Goal: Task Accomplishment & Management: Manage account settings

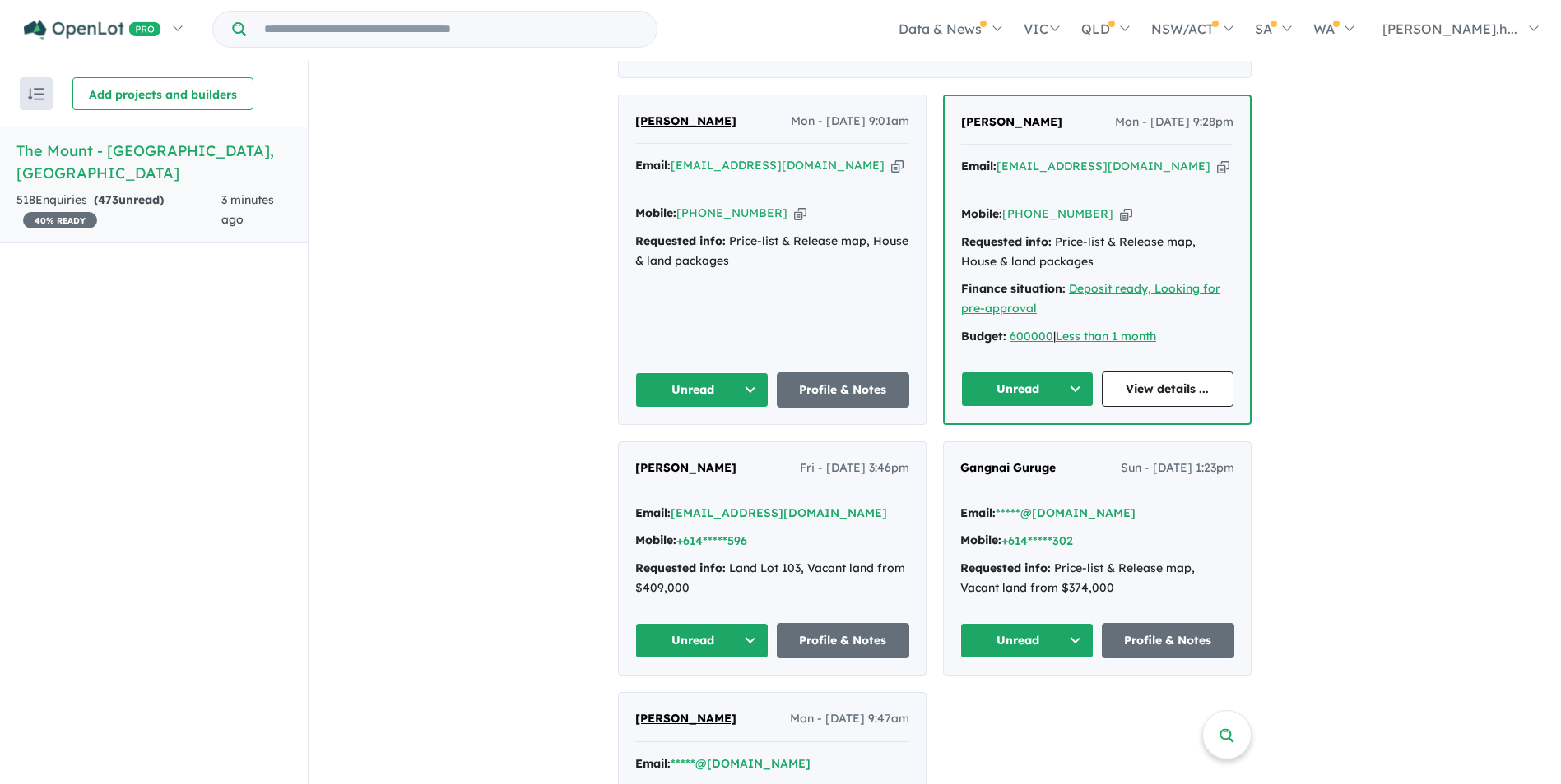
scroll to position [493, 0]
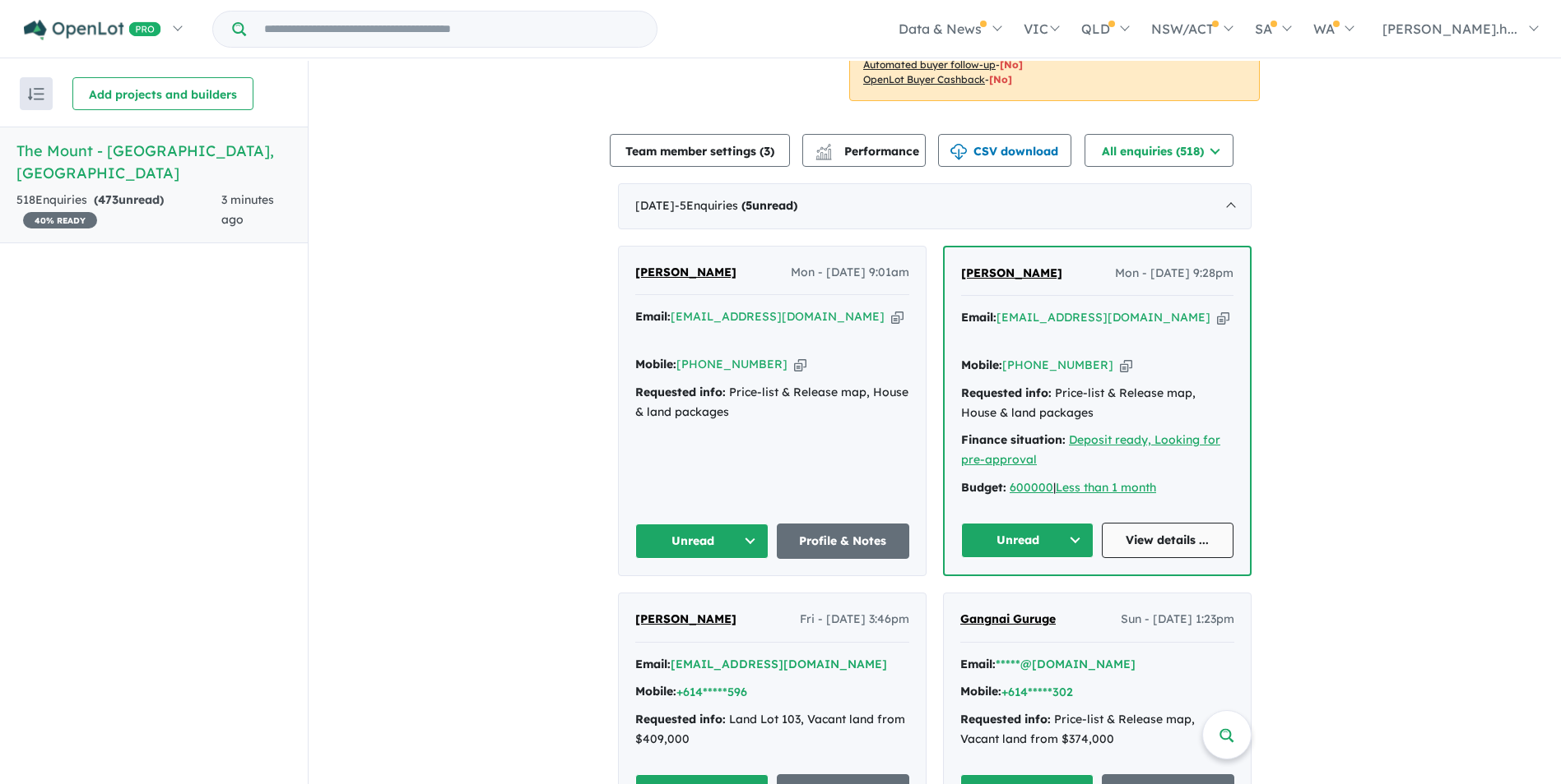
click at [1198, 533] on link "View details ..." at bounding box center [1167, 541] width 132 height 35
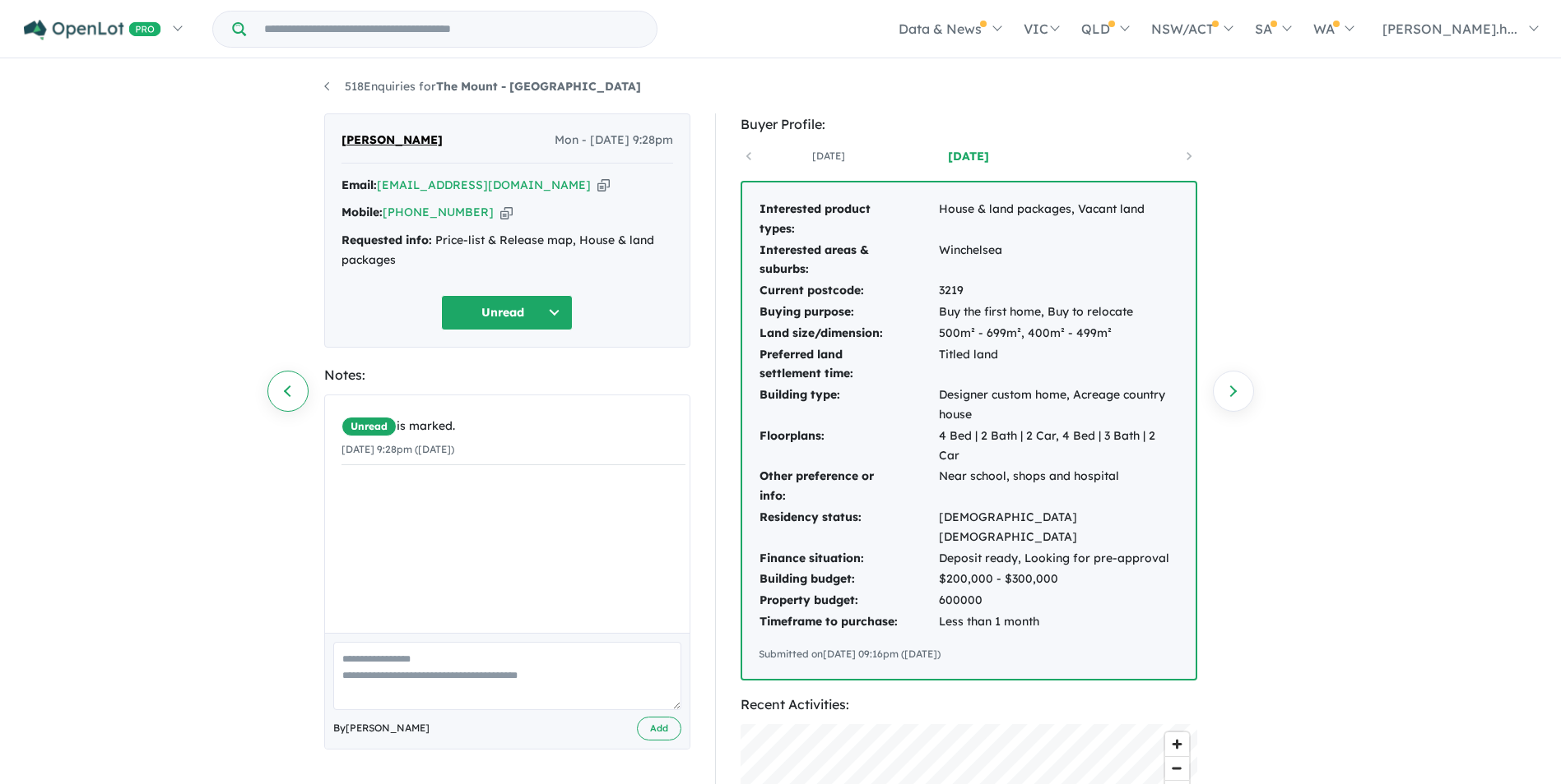
click at [279, 389] on link "Previous enquiry" at bounding box center [288, 391] width 41 height 41
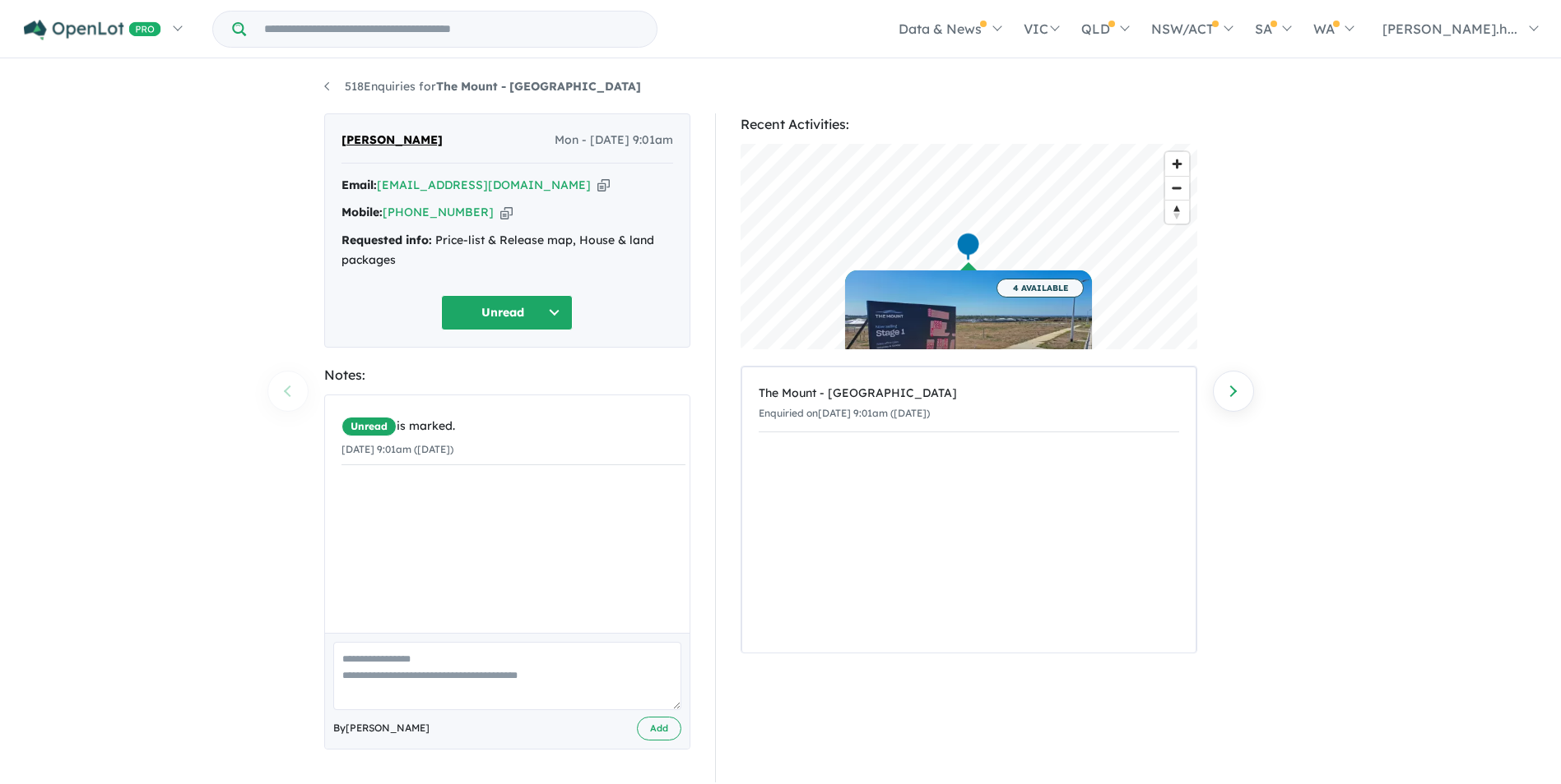
scroll to position [3, 0]
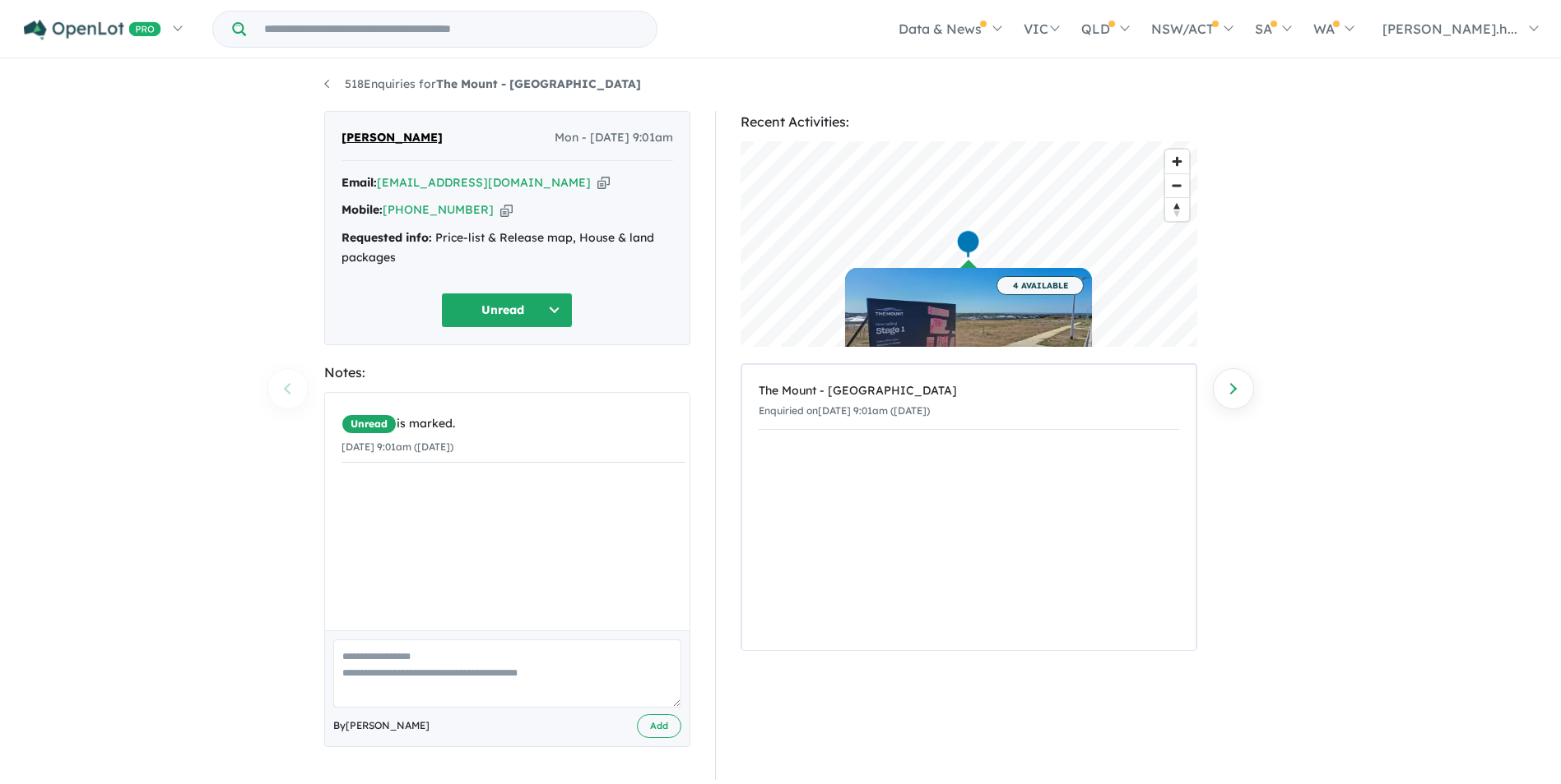
click at [549, 301] on button "Unread" at bounding box center [507, 311] width 131 height 35
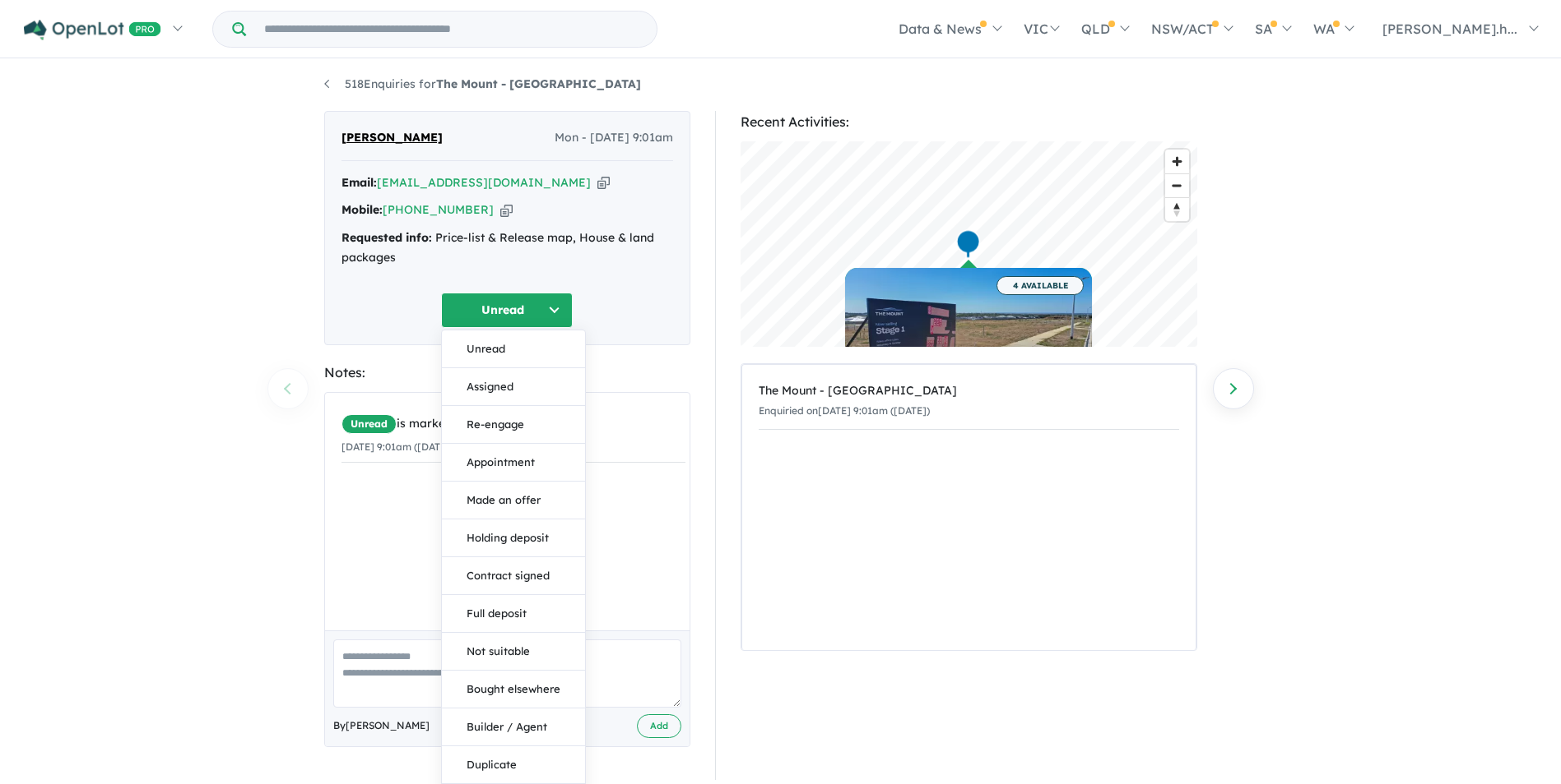
click at [636, 290] on div "Mary Magee Mon - 22/09/2025, 9:01am Email: mary_magee@yahoo.com.au Copied! Mobi…" at bounding box center [507, 227] width 366 height 234
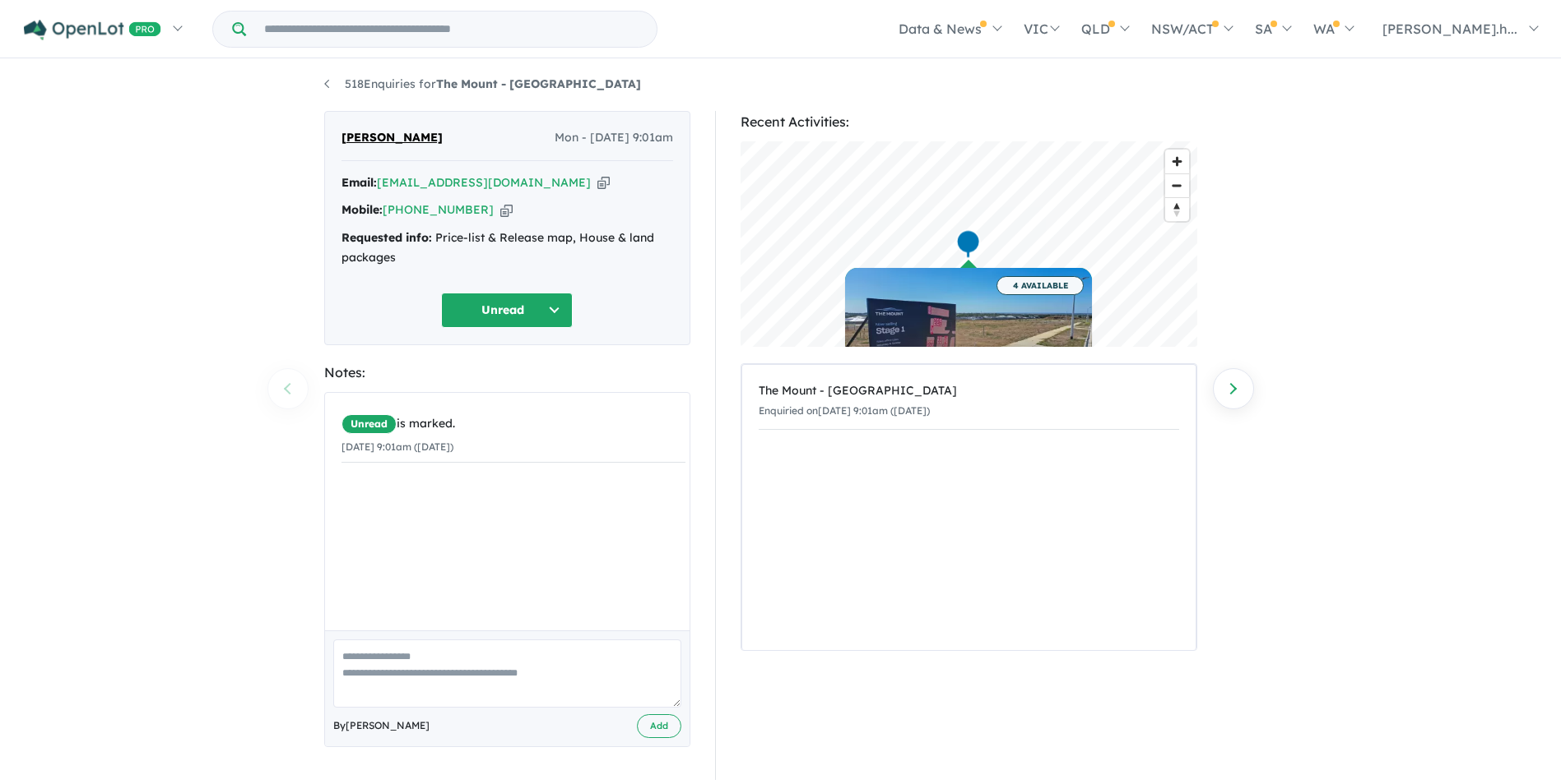
scroll to position [0, 0]
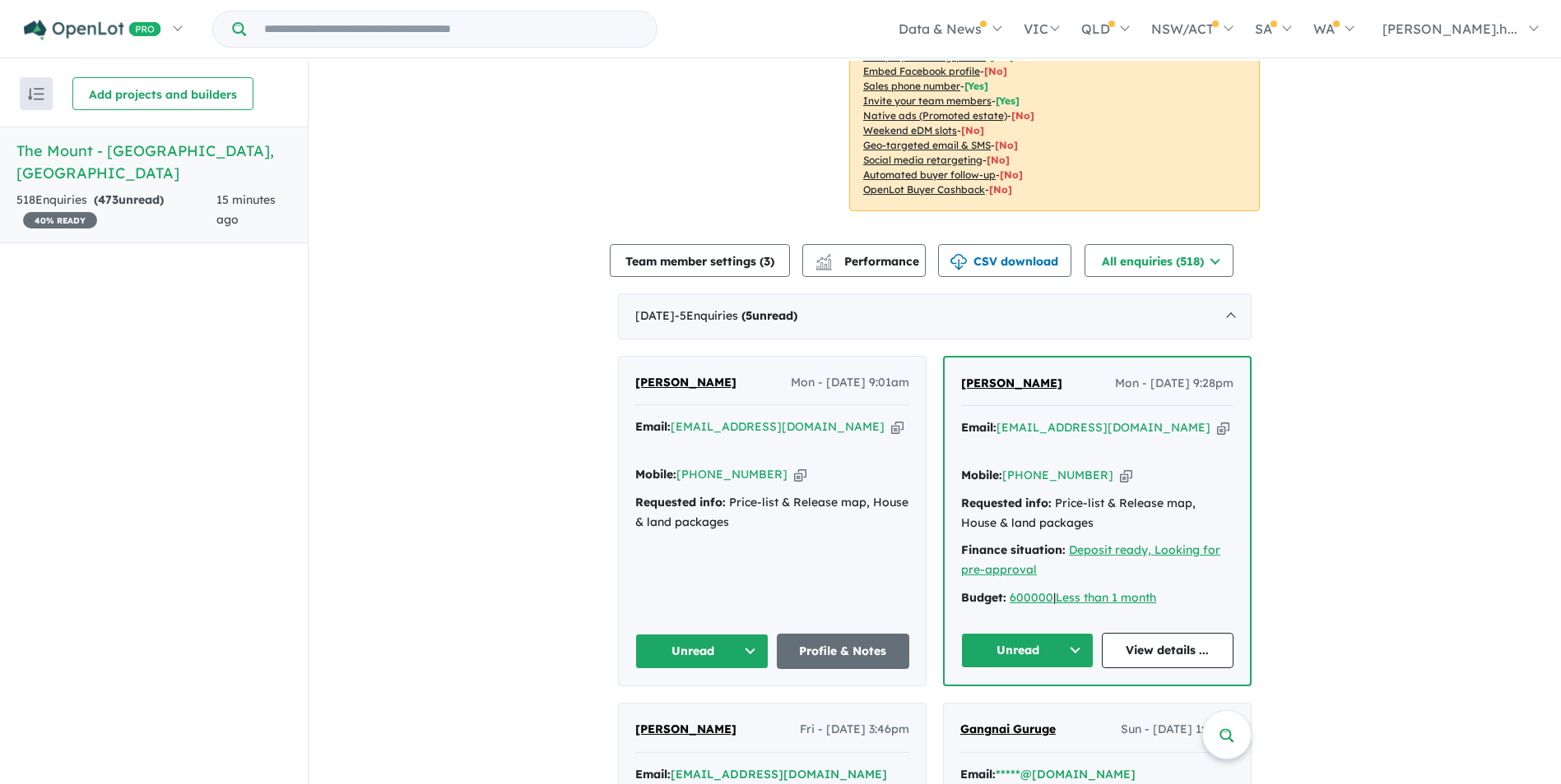
scroll to position [411, 0]
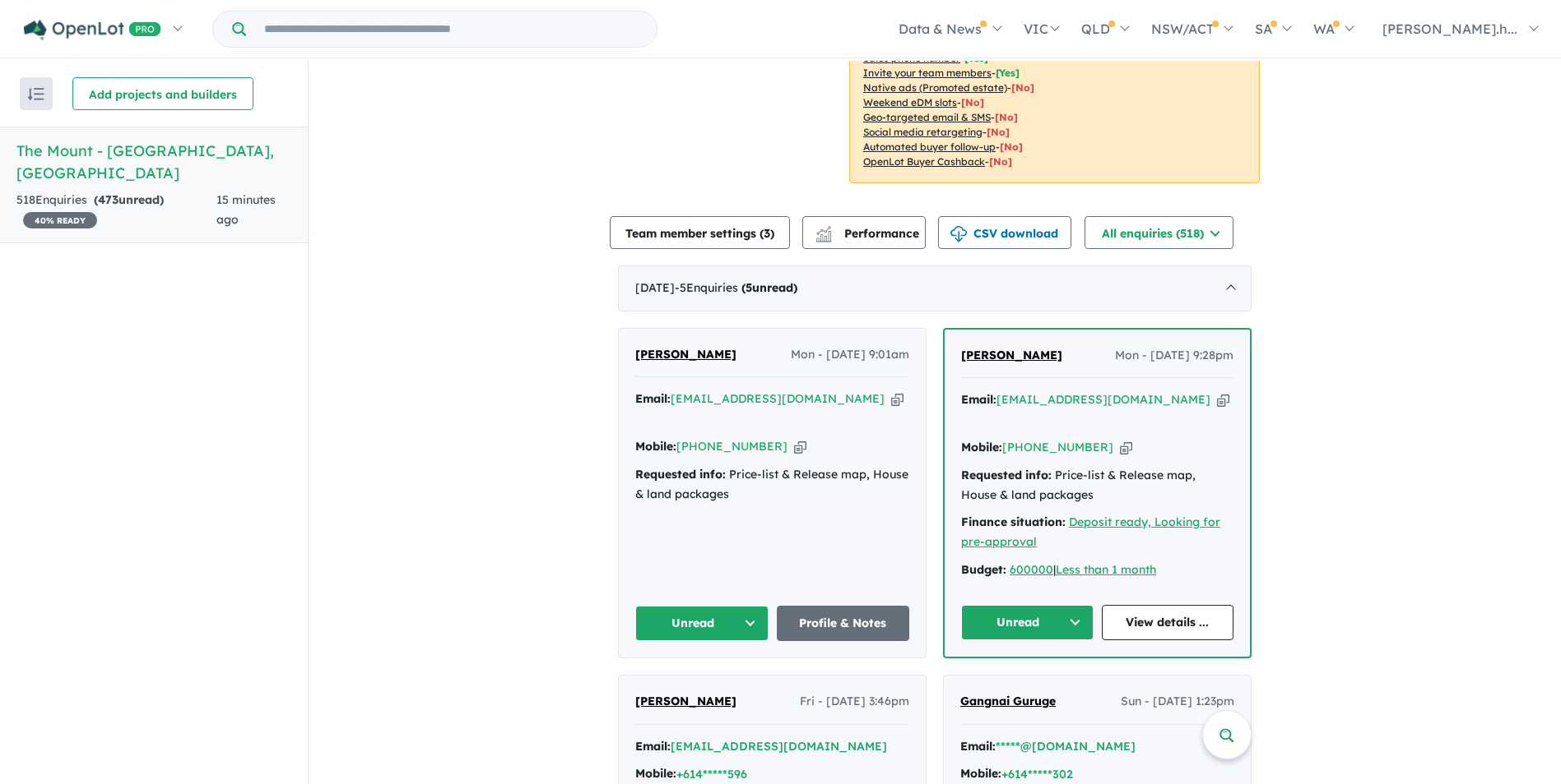
click at [1221, 561] on div "Budget: 600000 | Less than 1 month" at bounding box center [1097, 570] width 273 height 20
click at [1060, 611] on button "Unread" at bounding box center [1027, 623] width 132 height 35
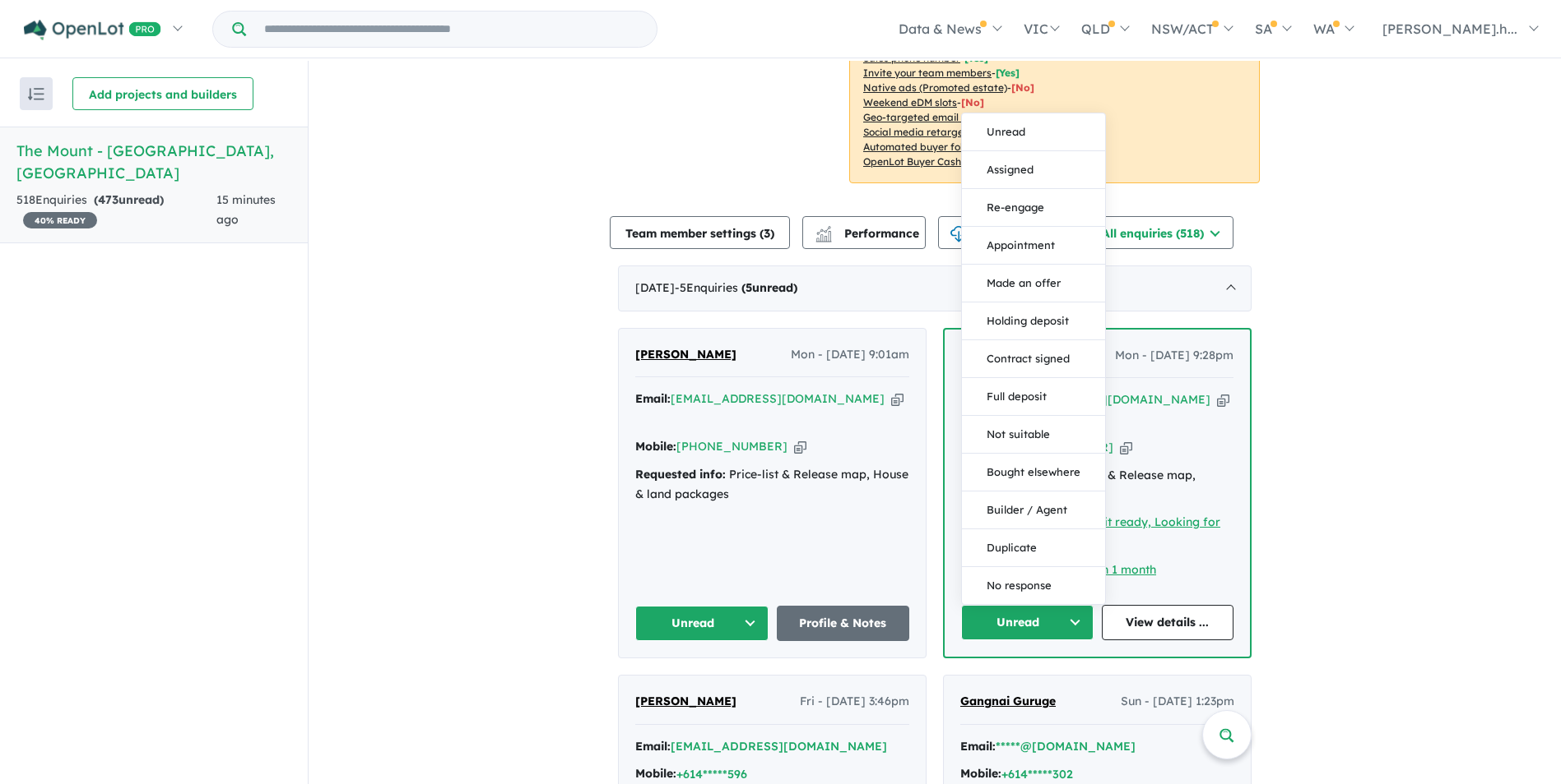
click at [1060, 612] on button "Unread" at bounding box center [1027, 623] width 132 height 35
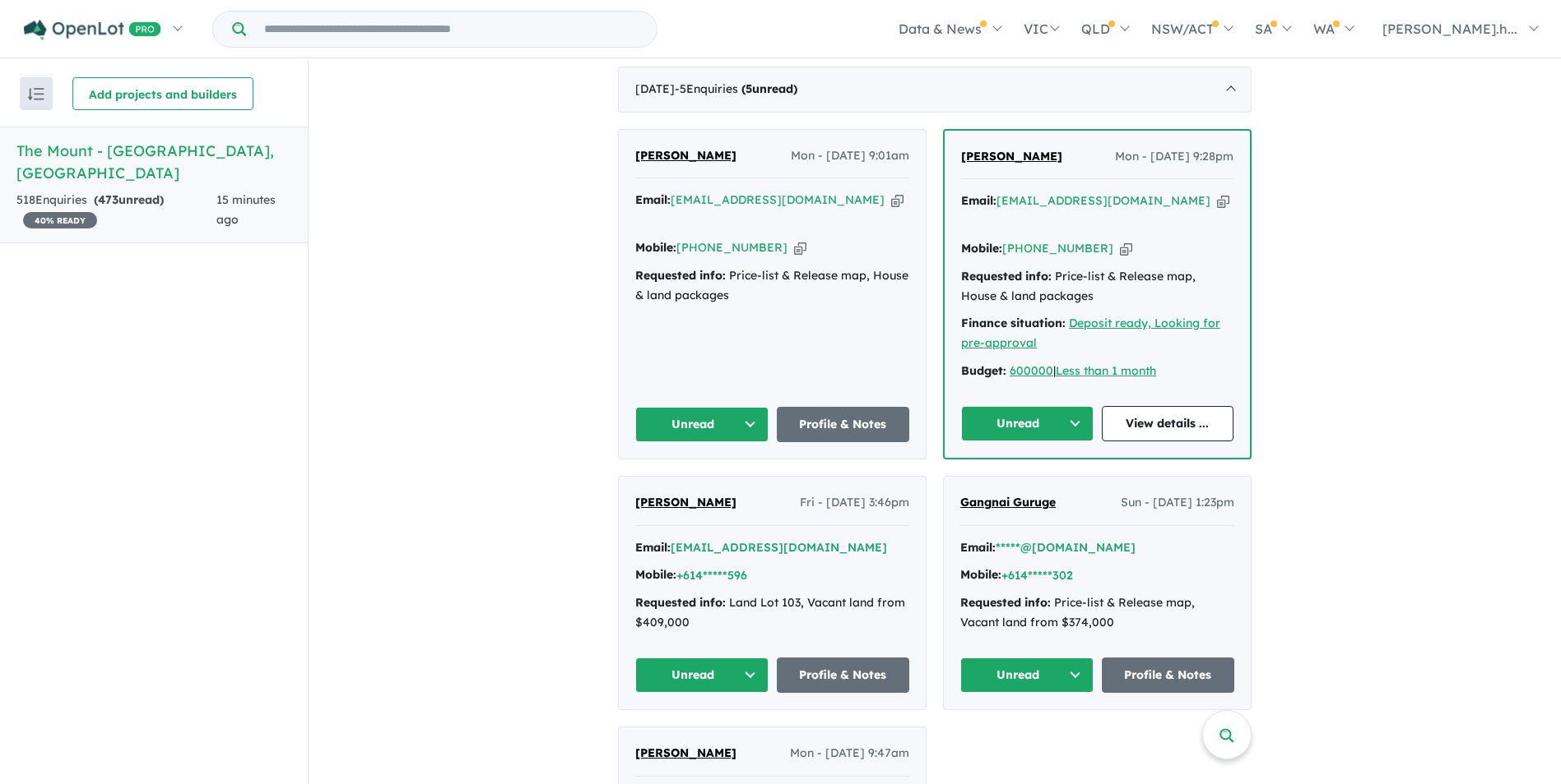
scroll to position [658, 0]
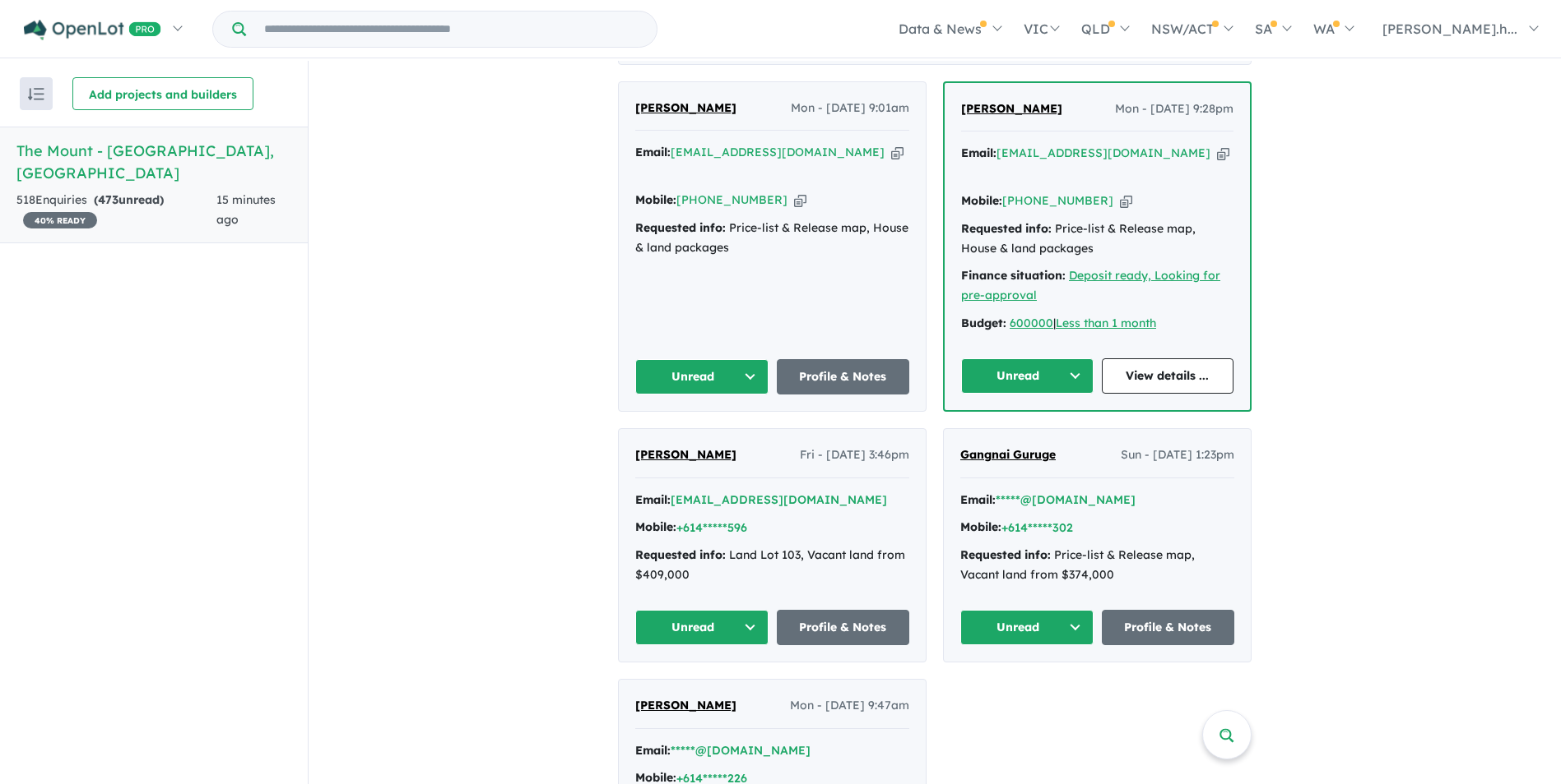
click at [696, 299] on div "Mary Magee Mon - 22/09/2025, 9:01am Email: mary_magee@yahoo.com.au Copied! Mobi…" at bounding box center [772, 247] width 307 height 329
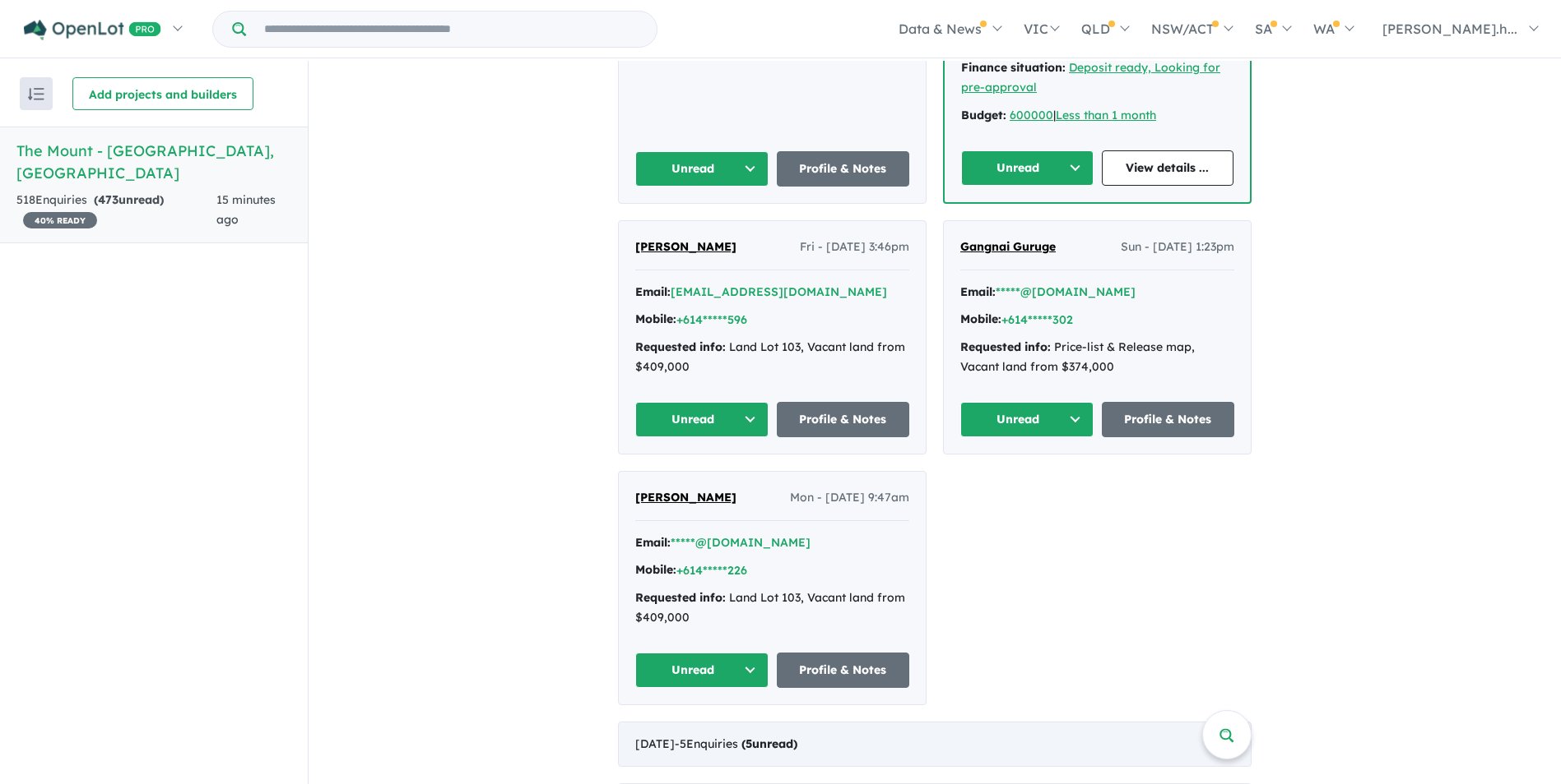
scroll to position [822, 0]
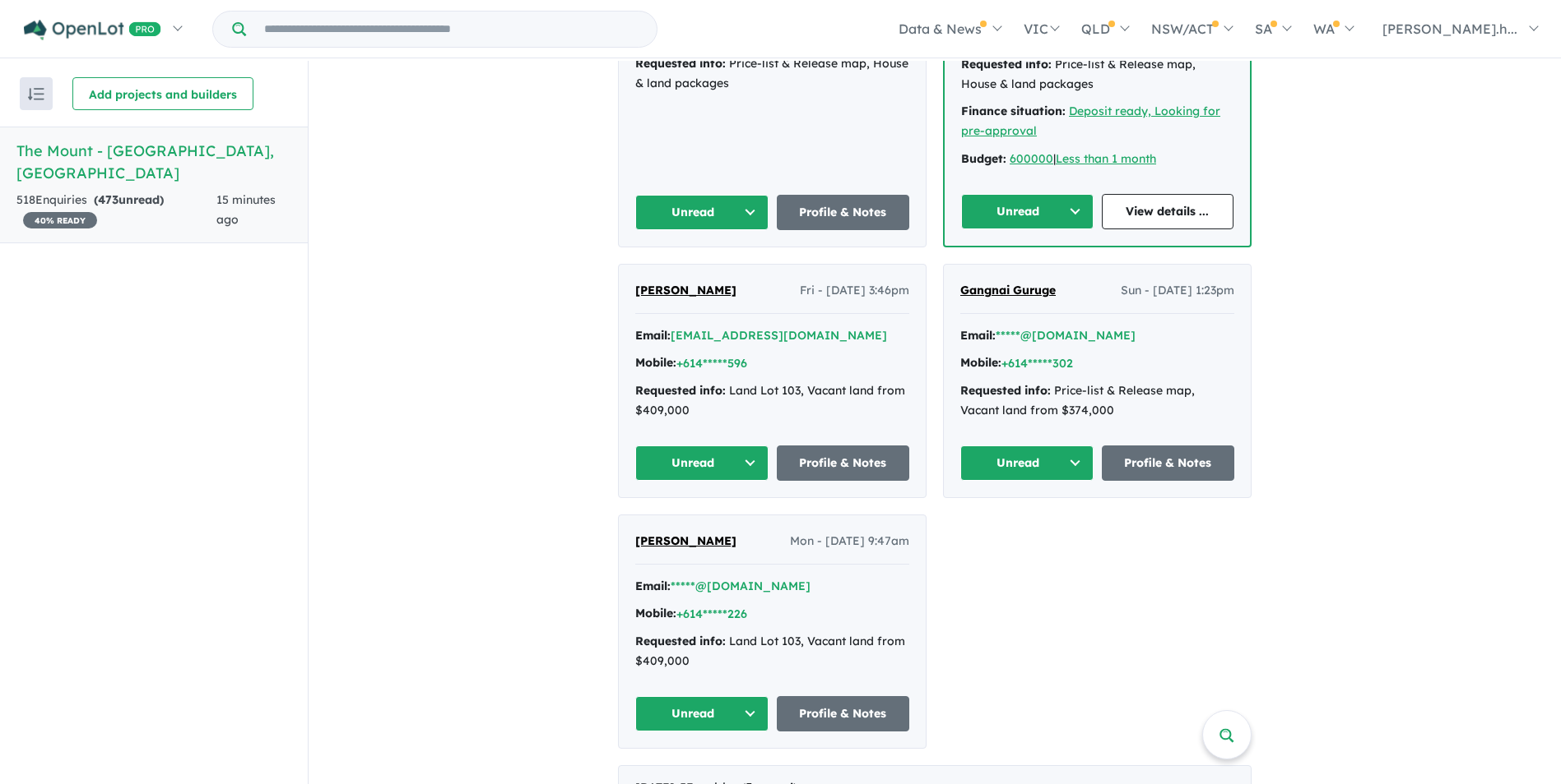
click at [677, 287] on span "Jordee Lawrence" at bounding box center [685, 290] width 101 height 15
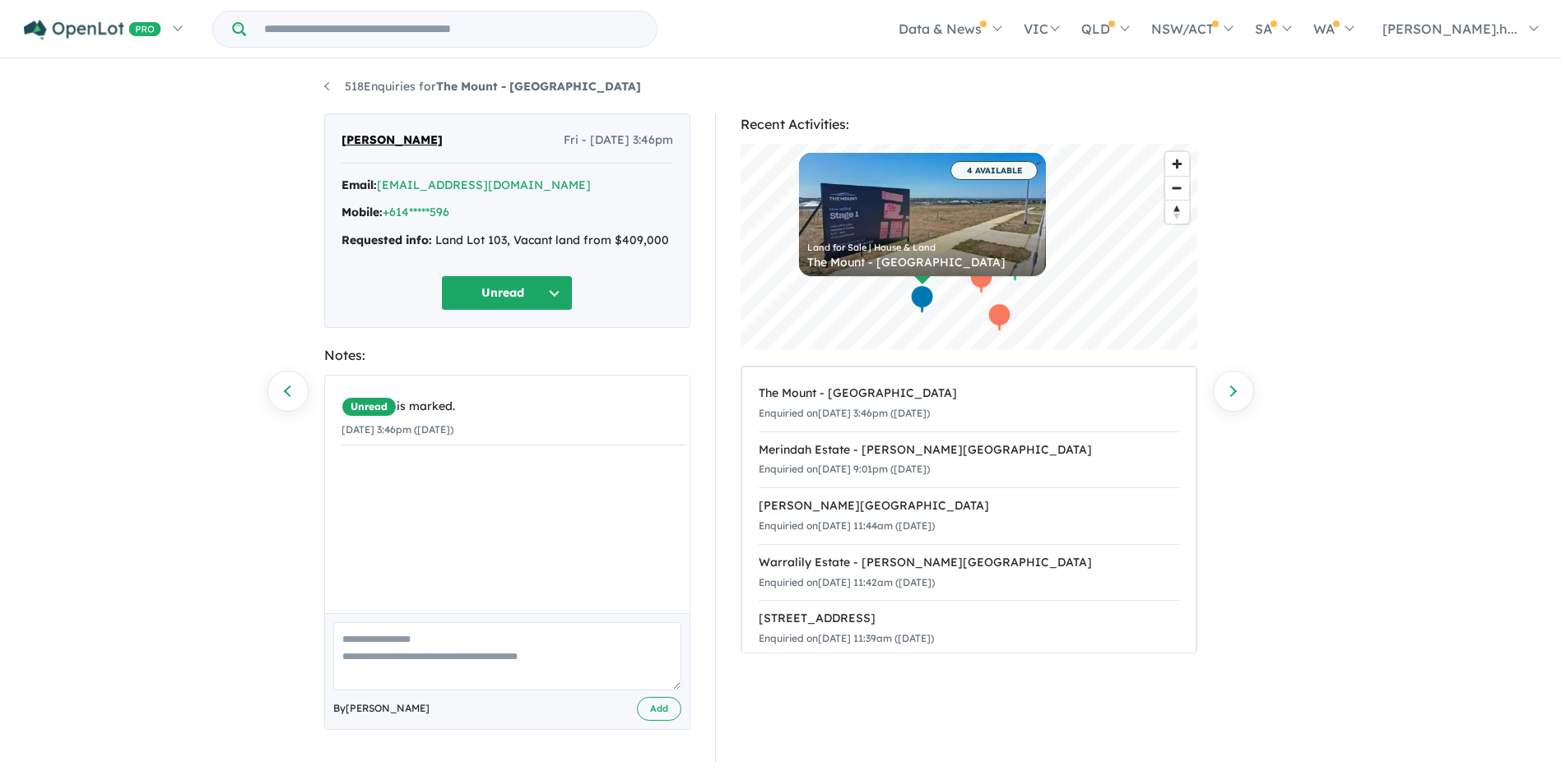
click at [120, 321] on div "518 Enquiries for The Mount - [GEOGRAPHIC_DATA] Previous enquiry Next enquiry […" at bounding box center [780, 423] width 1561 height 726
click at [278, 385] on link "Previous enquiry" at bounding box center [288, 391] width 41 height 41
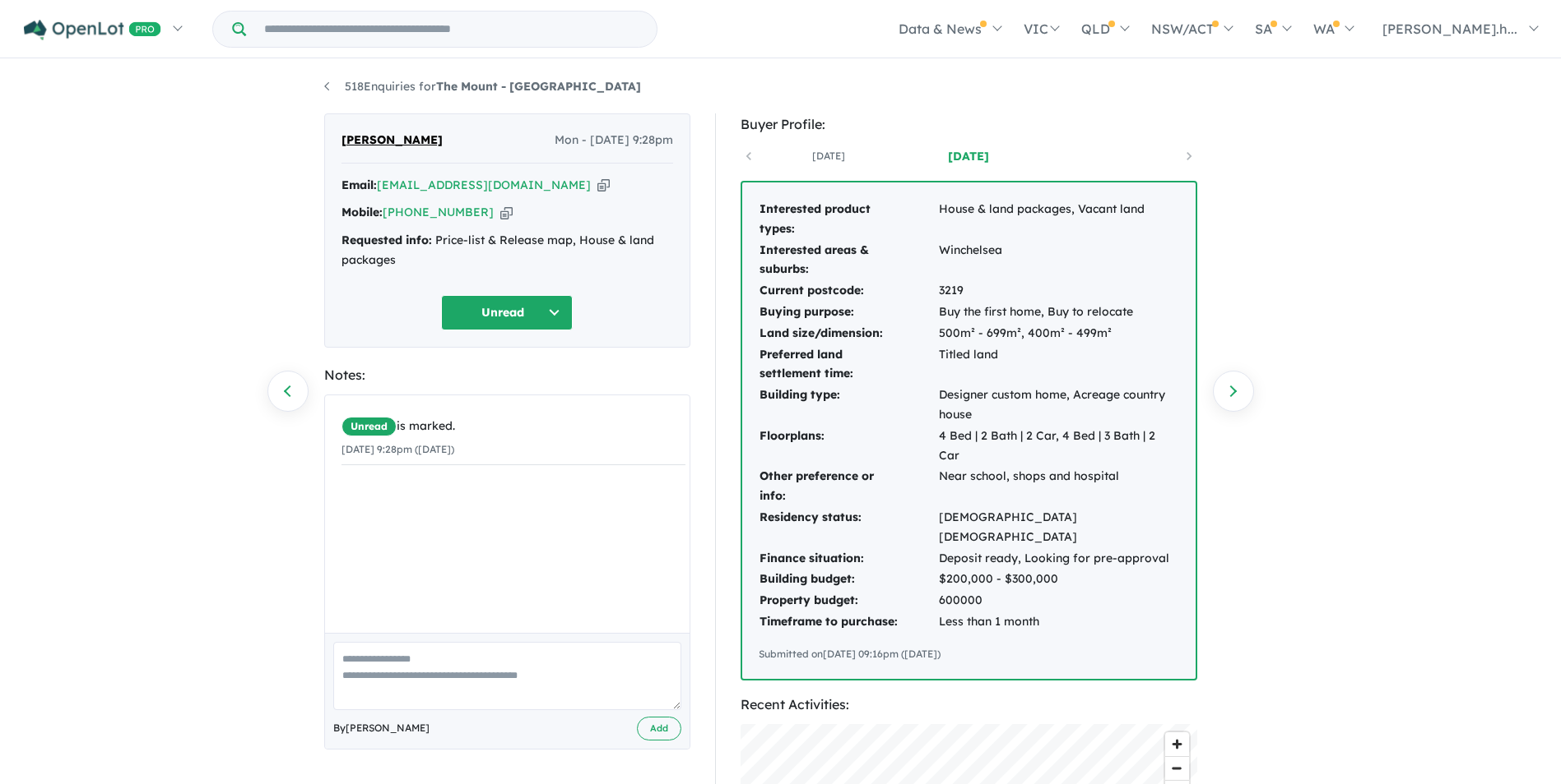
click at [278, 385] on link "Previous enquiry" at bounding box center [288, 391] width 41 height 41
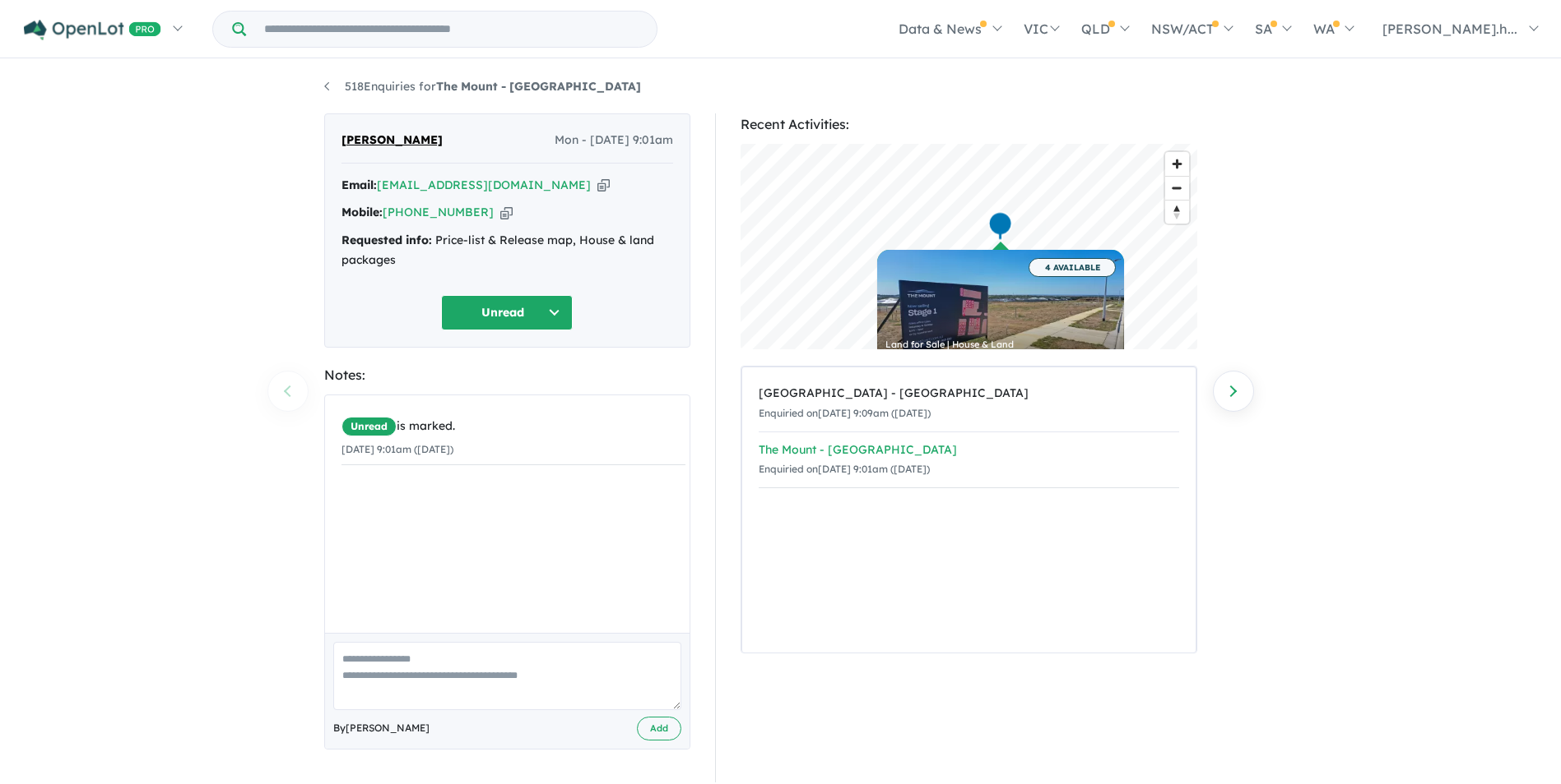
click at [961, 443] on div "The Mount - [GEOGRAPHIC_DATA]" at bounding box center [969, 451] width 421 height 20
click at [465, 522] on div "Unread is marked. 22/09/2025 9:01am (Monday)" at bounding box center [513, 520] width 377 height 250
click at [484, 681] on textarea at bounding box center [507, 676] width 348 height 69
click at [334, 85] on link "518 Enquiries for The Mount - Mount Duneed" at bounding box center [482, 86] width 317 height 15
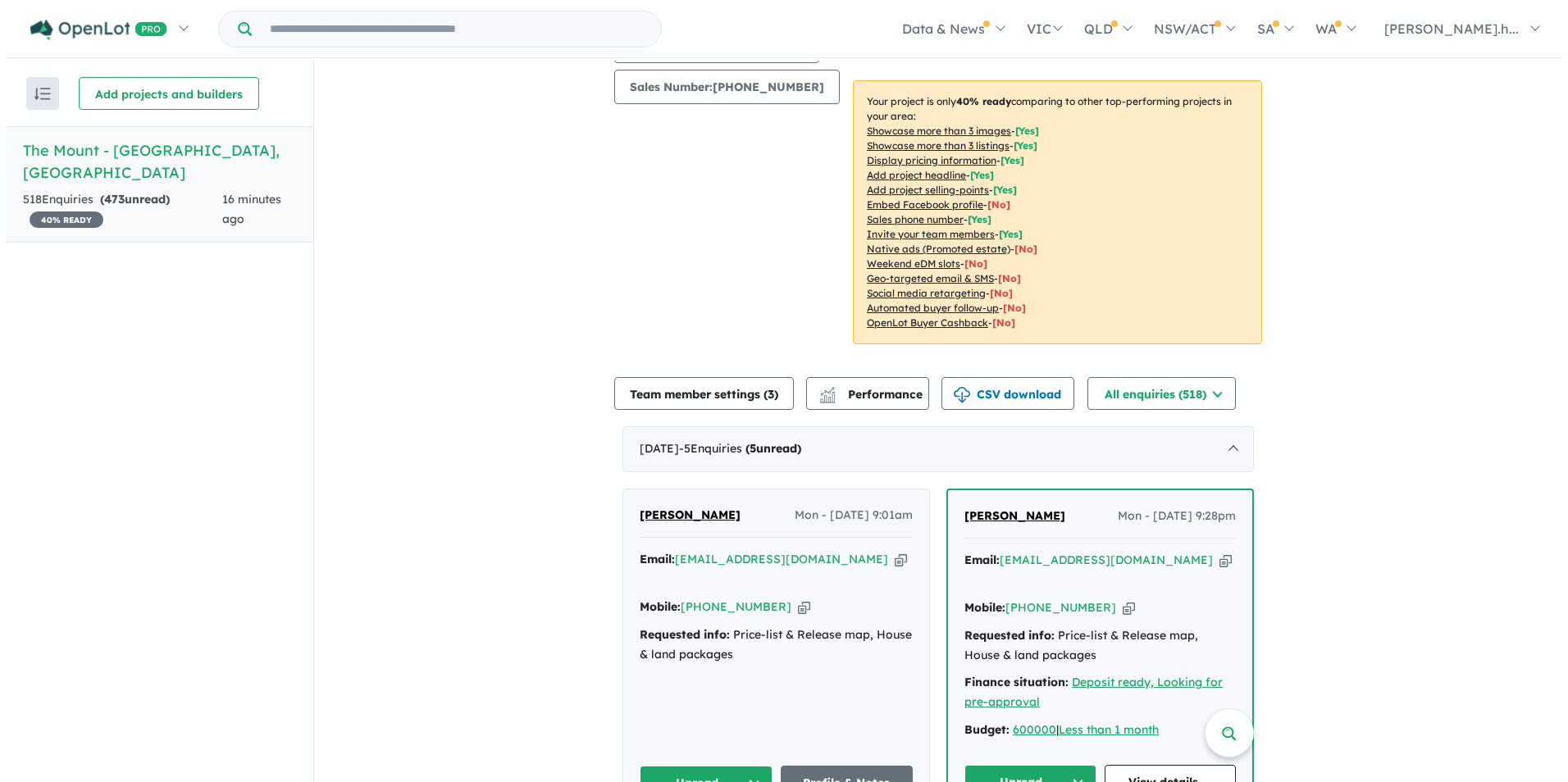
scroll to position [334, 0]
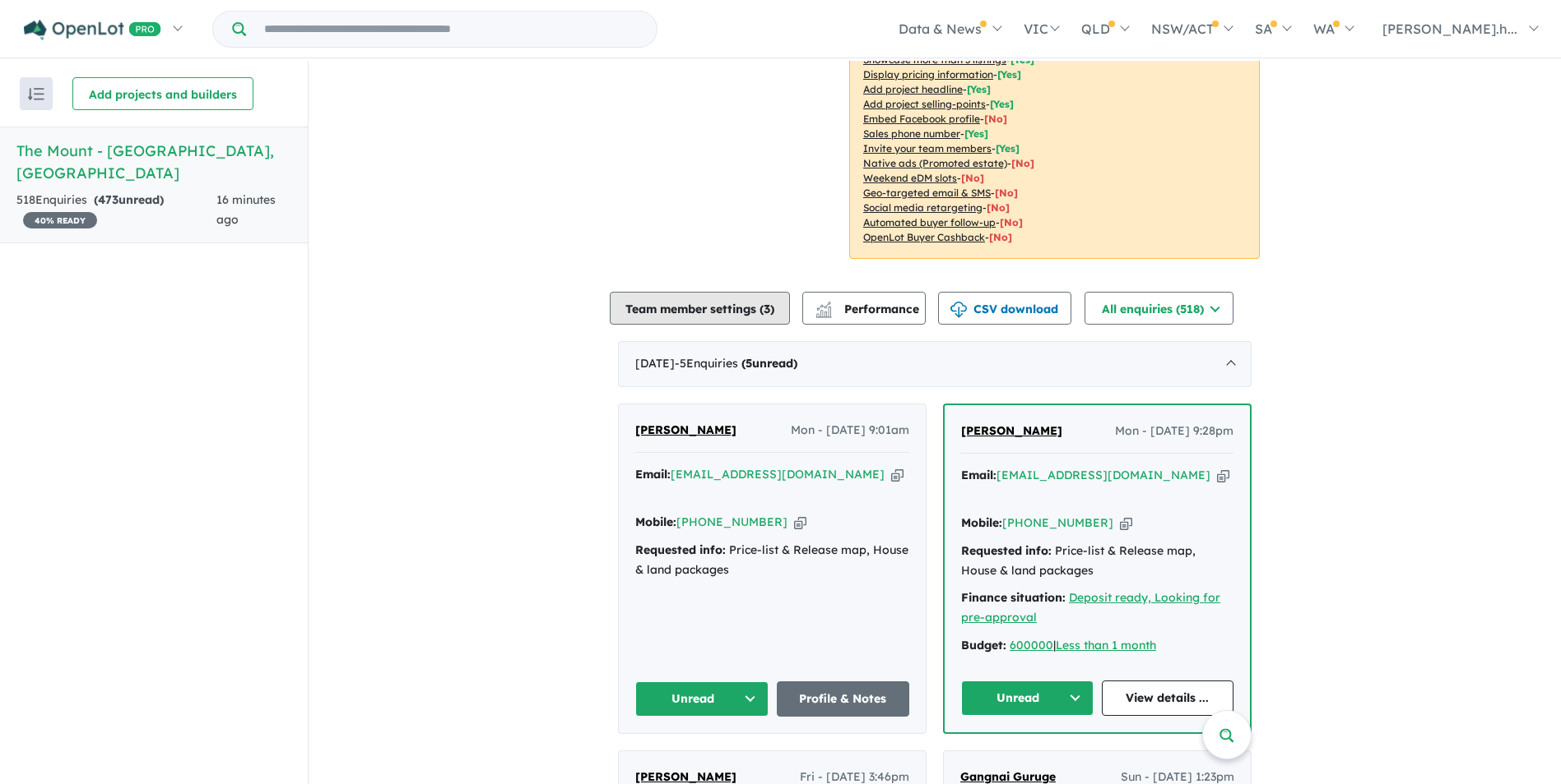
click at [737, 309] on button "Team member settings ( 3 )" at bounding box center [700, 309] width 180 height 33
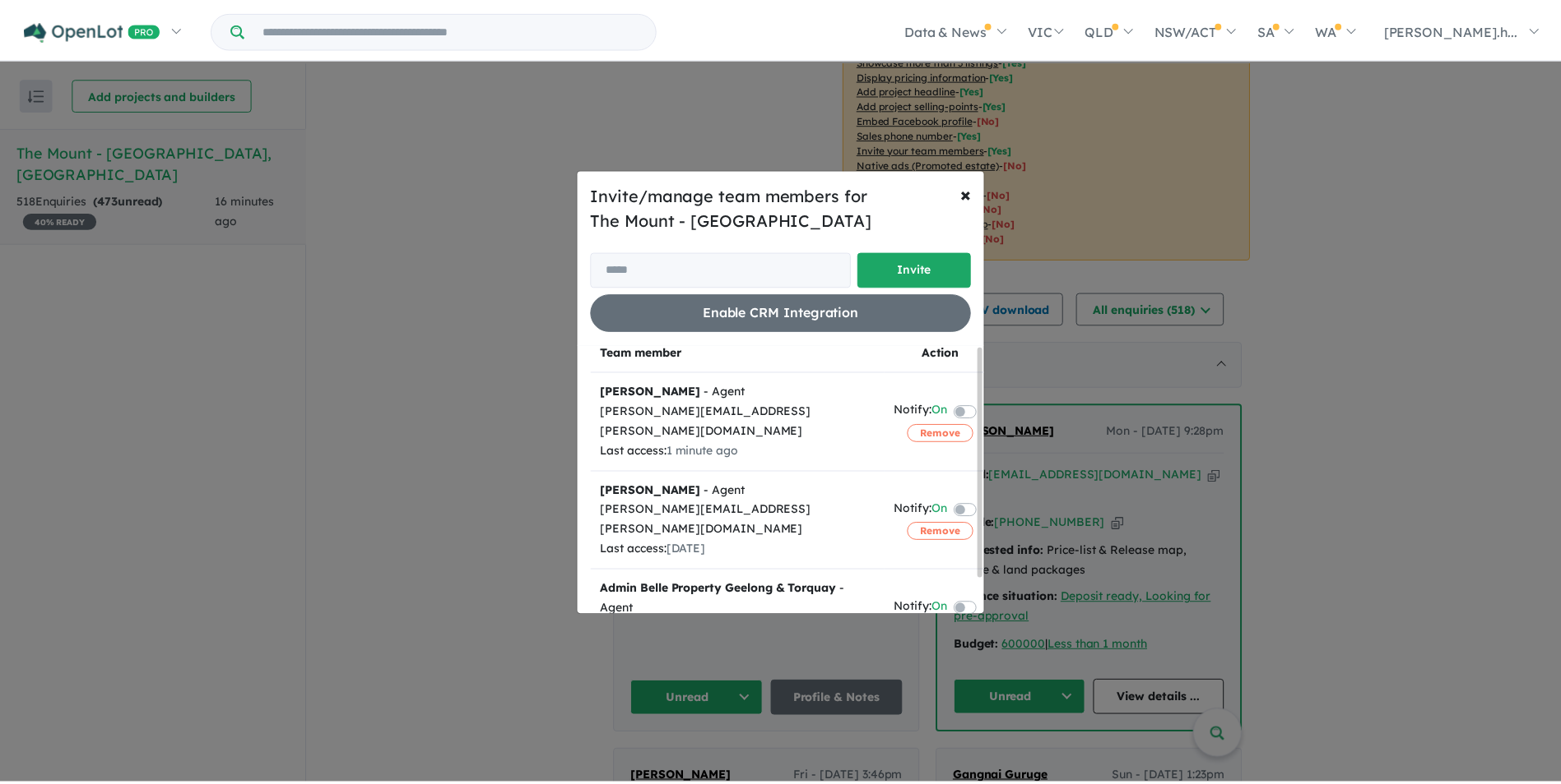
scroll to position [0, 0]
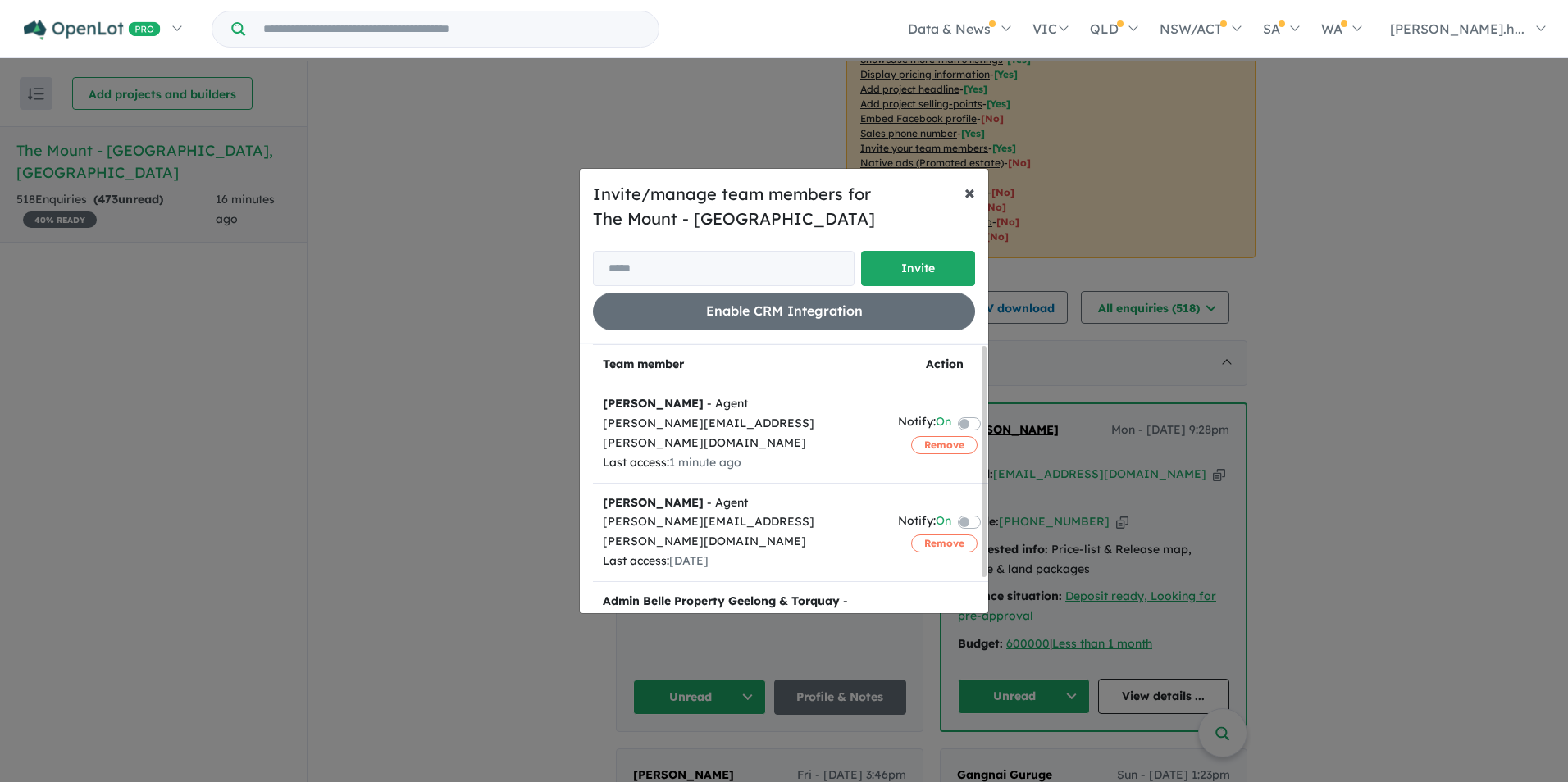
click at [969, 192] on span "×" at bounding box center [970, 192] width 11 height 24
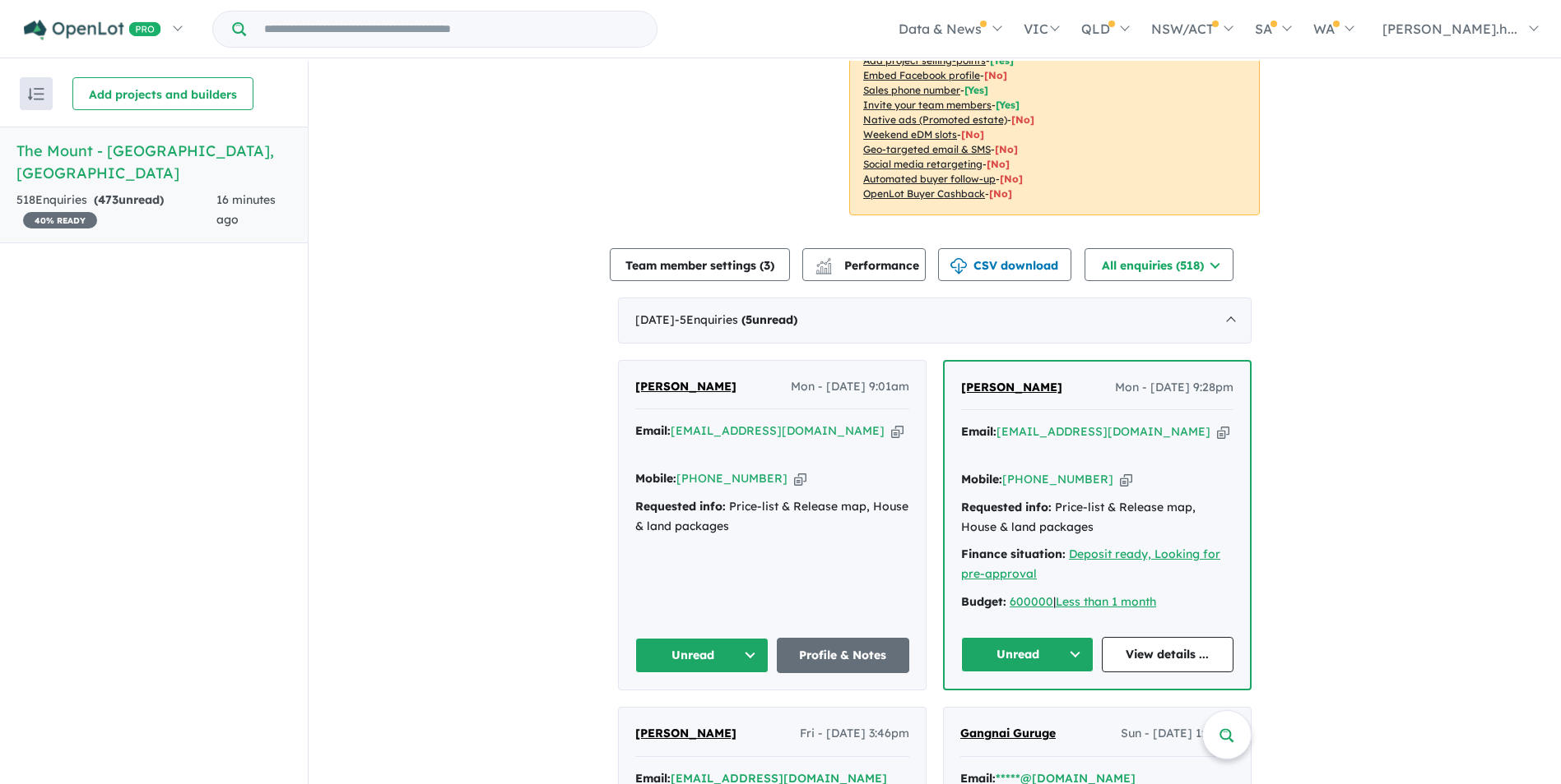
scroll to position [335, 0]
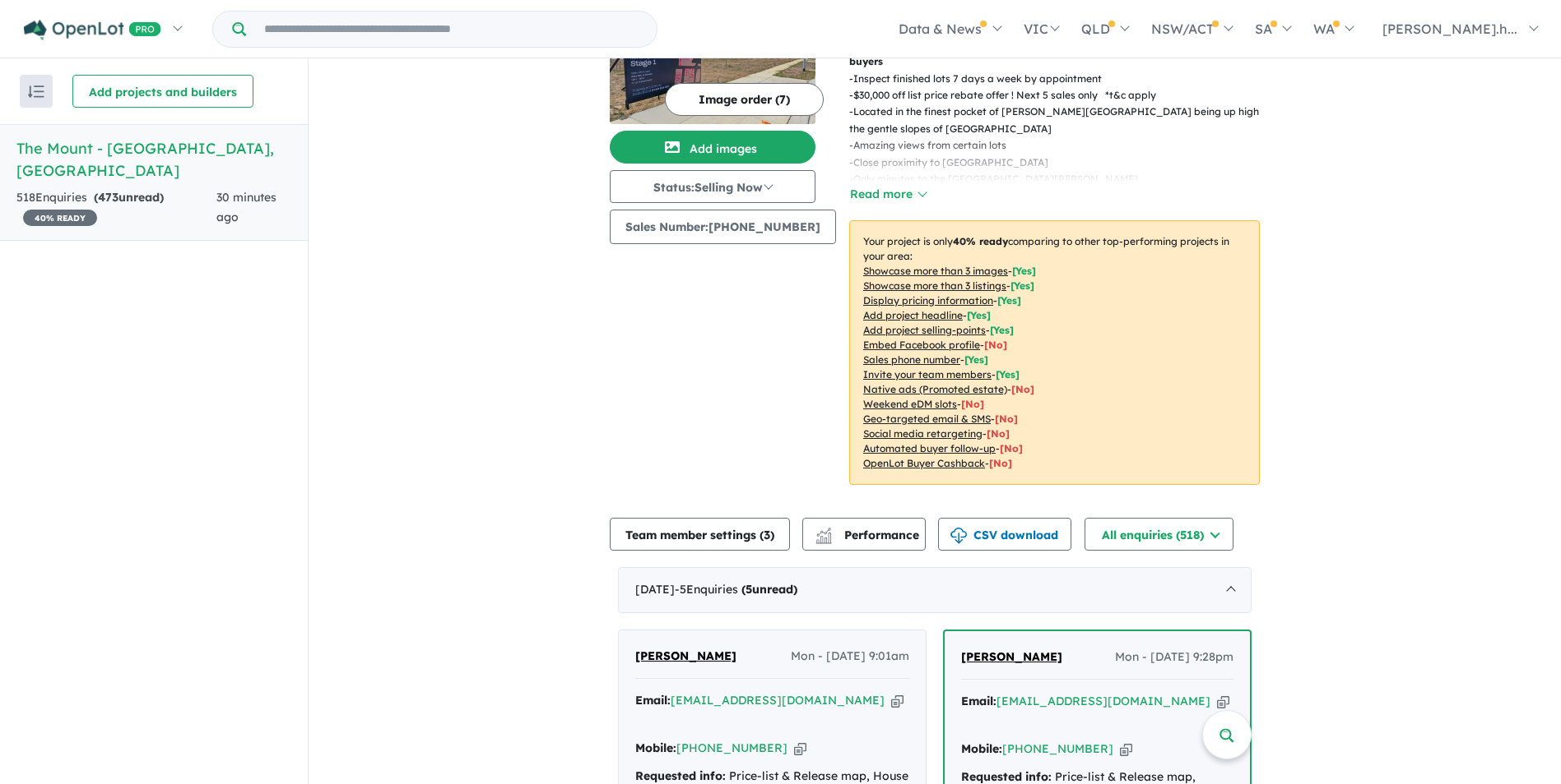
scroll to position [329, 0]
